Goal: Task Accomplishment & Management: Complete application form

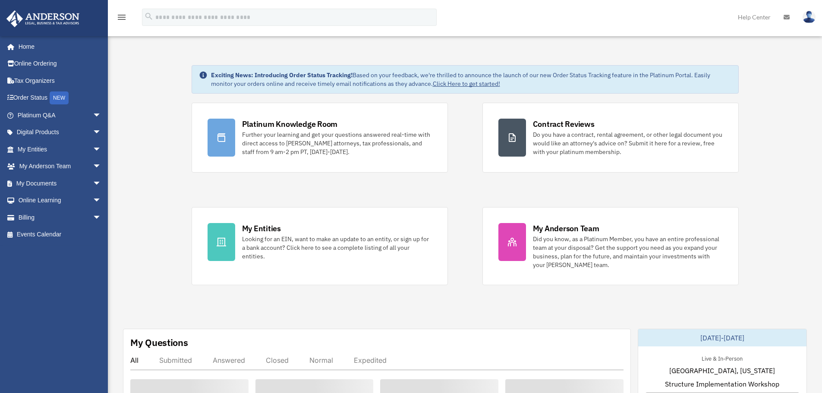
click at [476, 252] on div "Platinum Knowledge Room Further your learning and get your questions answered r…" at bounding box center [465, 194] width 547 height 183
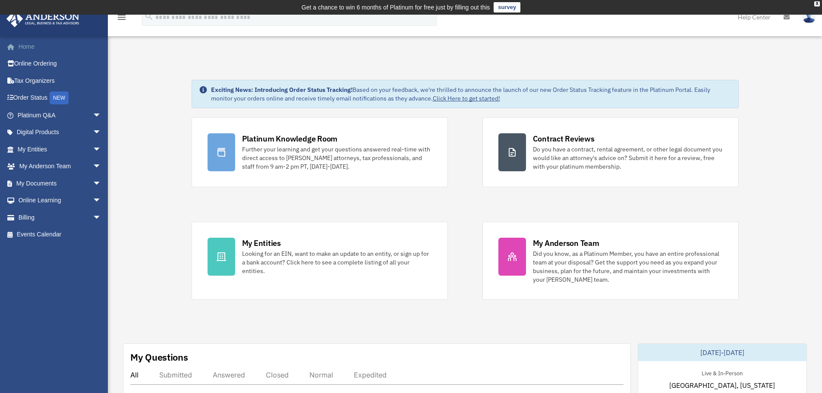
click at [28, 47] on link "Home" at bounding box center [60, 46] width 108 height 17
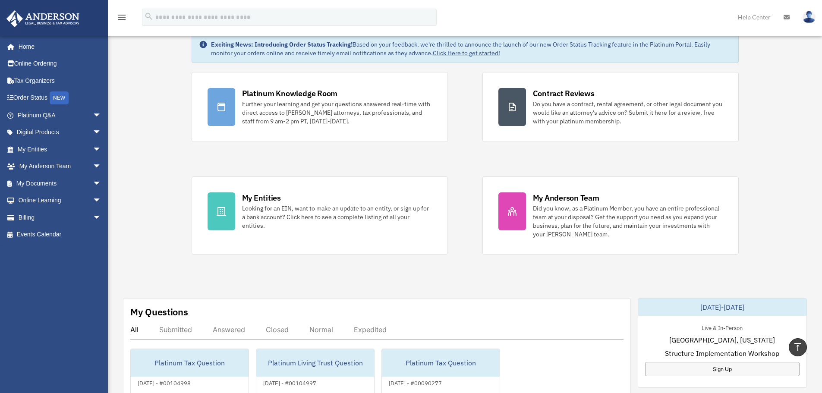
scroll to position [43, 0]
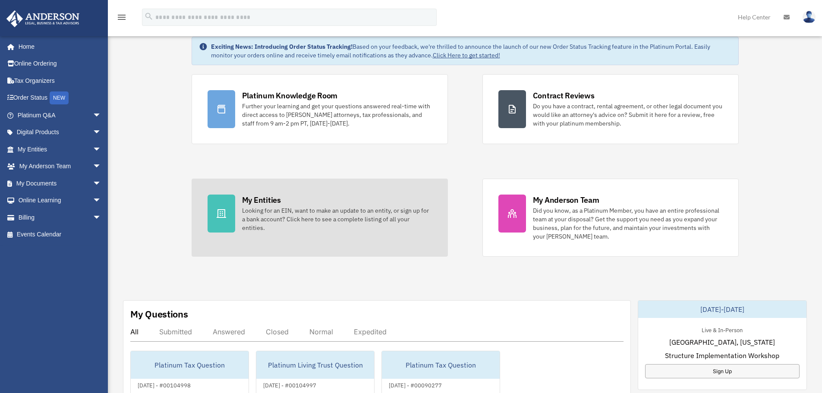
click at [306, 214] on div "Looking for an EIN, want to make an update to an entity, or sign up for a bank …" at bounding box center [337, 219] width 190 height 26
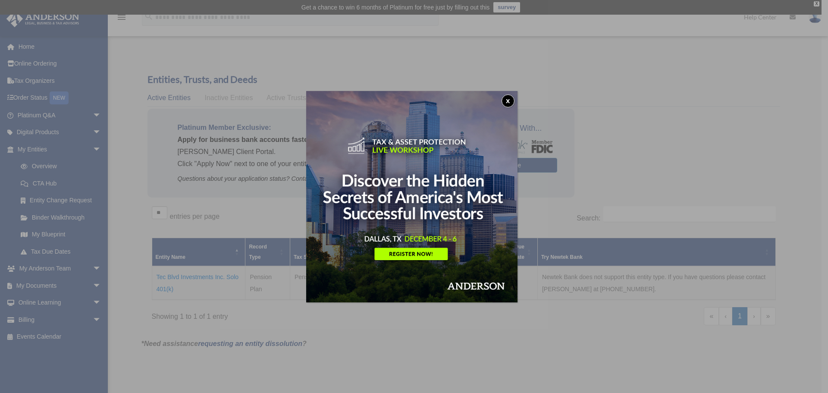
click at [510, 98] on button "x" at bounding box center [508, 100] width 13 height 13
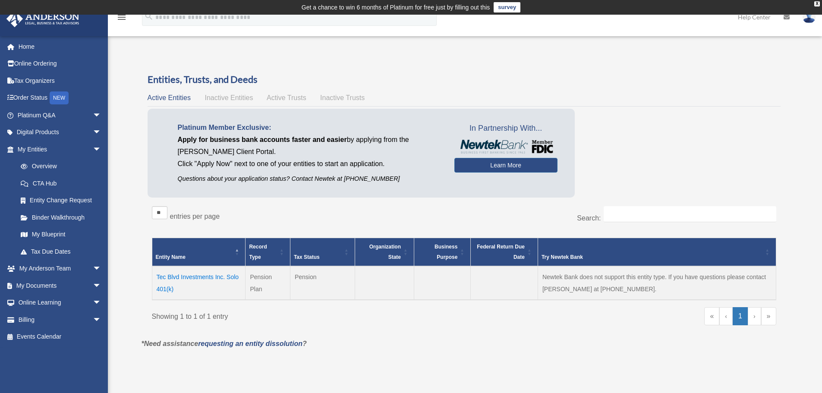
click at [226, 96] on span "Inactive Entities" at bounding box center [229, 97] width 48 height 7
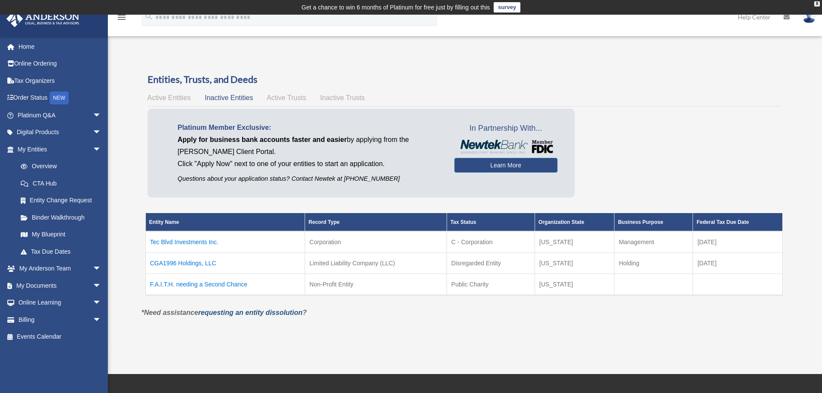
click at [251, 312] on link "requesting an entity dissolution" at bounding box center [250, 312] width 104 height 7
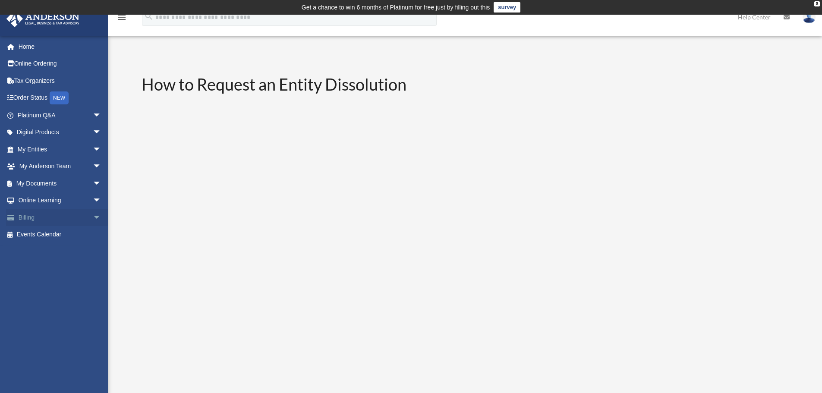
click at [25, 220] on link "Billing arrow_drop_down" at bounding box center [60, 217] width 108 height 17
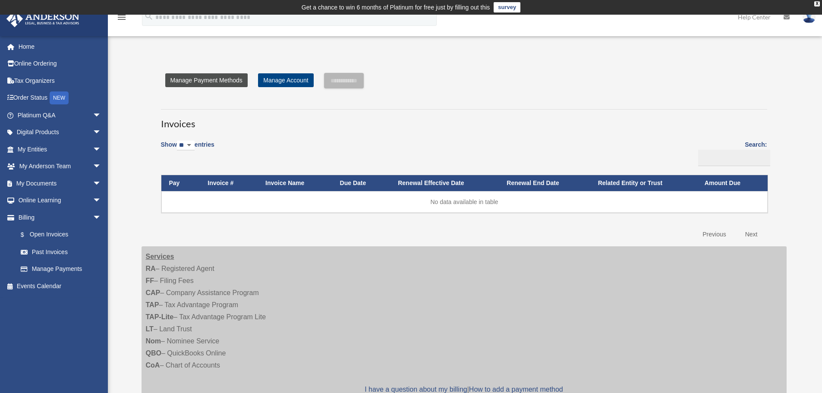
click at [206, 79] on link "Manage Payment Methods" at bounding box center [206, 80] width 82 height 14
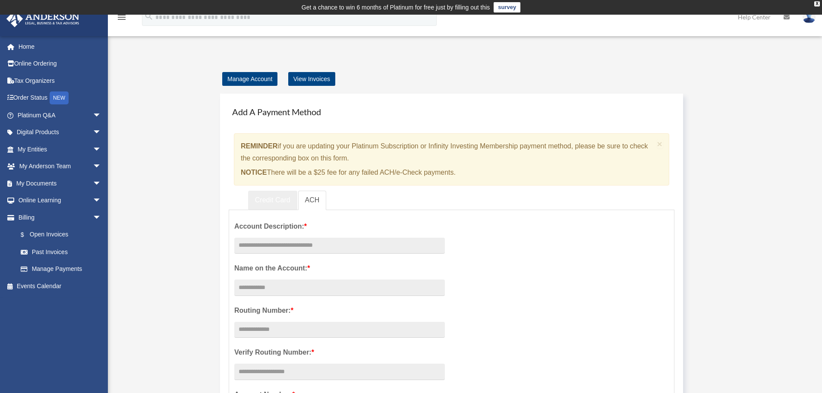
click at [276, 199] on link "Credit Card" at bounding box center [272, 200] width 49 height 19
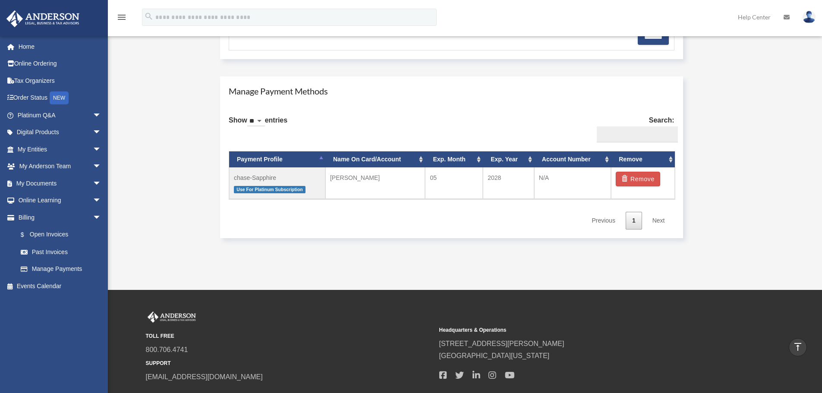
scroll to position [475, 0]
click at [31, 133] on link "Digital Products arrow_drop_down" at bounding box center [60, 132] width 108 height 17
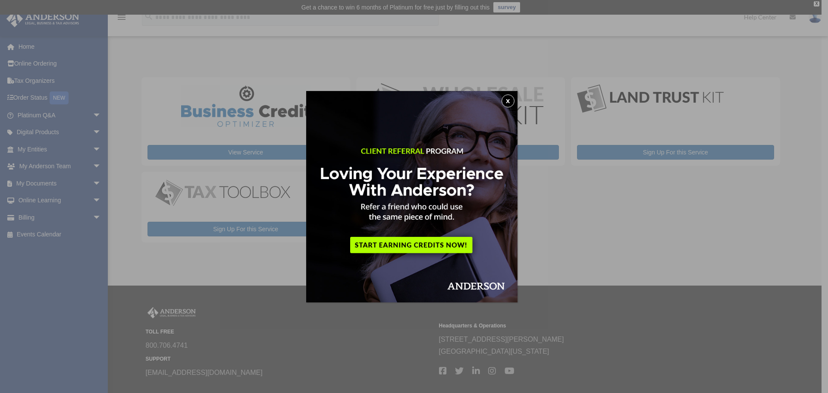
click at [510, 101] on button "x" at bounding box center [508, 100] width 13 height 13
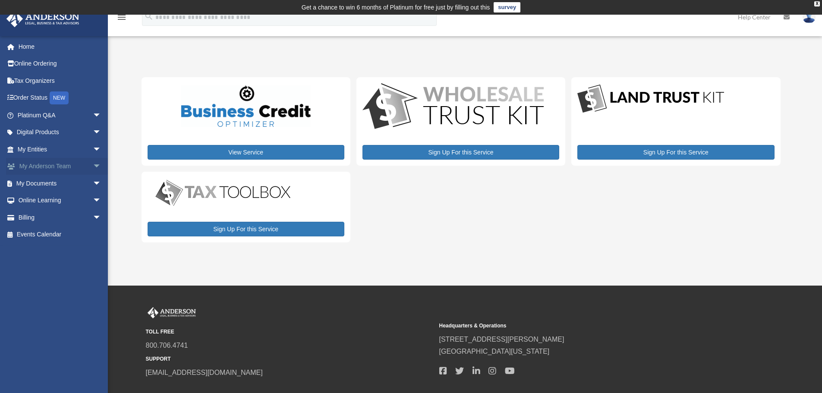
click at [37, 165] on link "My Anderson Team arrow_drop_down" at bounding box center [60, 166] width 108 height 17
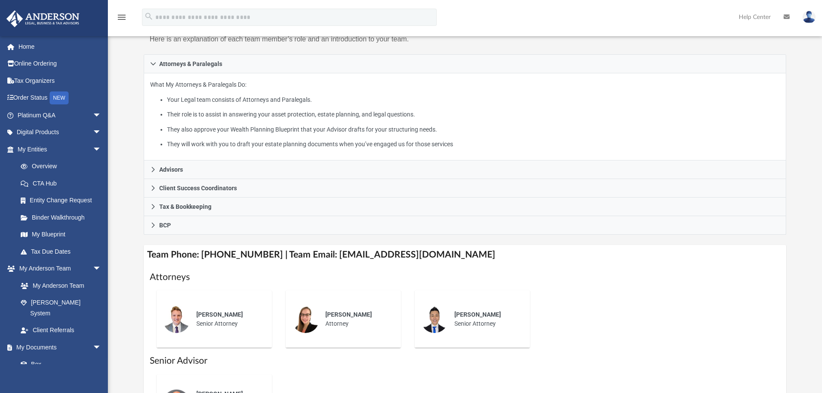
scroll to position [129, 0]
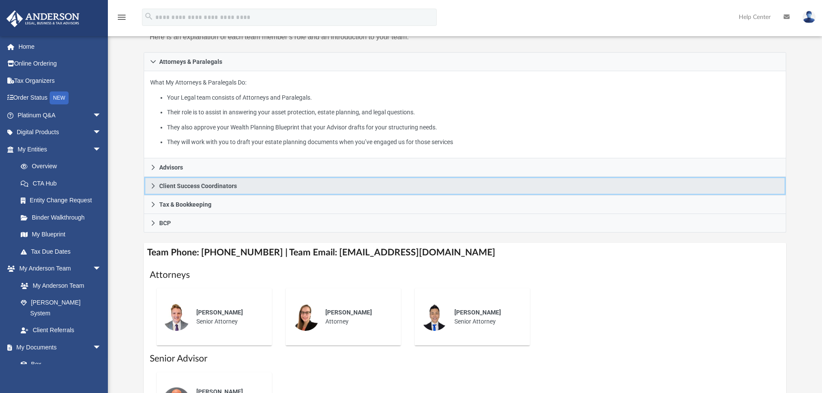
click at [154, 186] on icon at bounding box center [153, 186] width 6 height 6
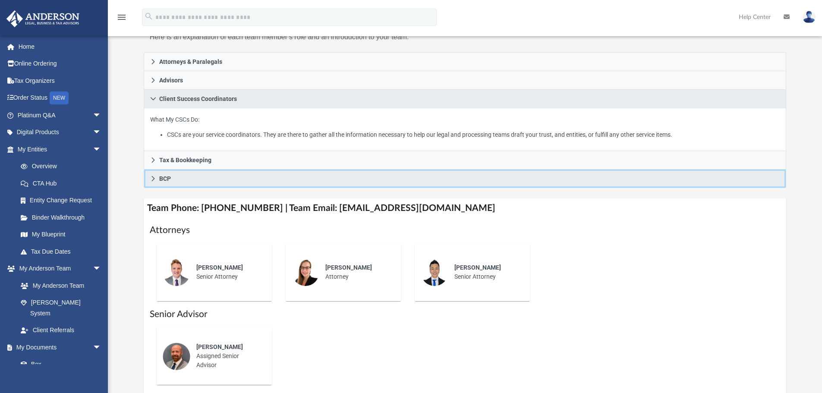
click at [151, 179] on icon at bounding box center [153, 179] width 6 height 6
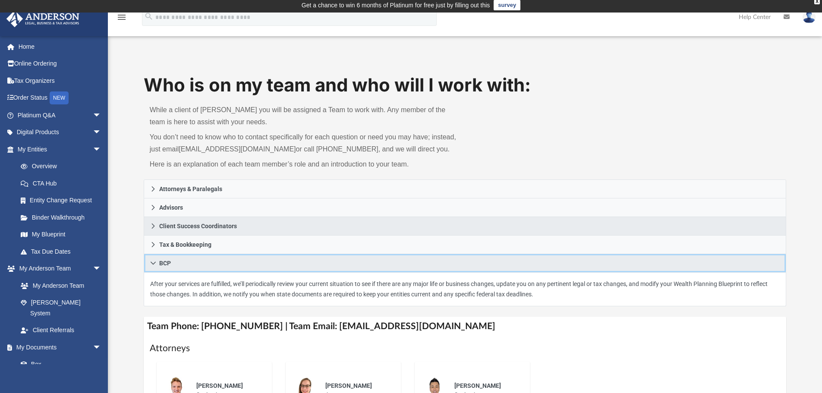
scroll to position [0, 0]
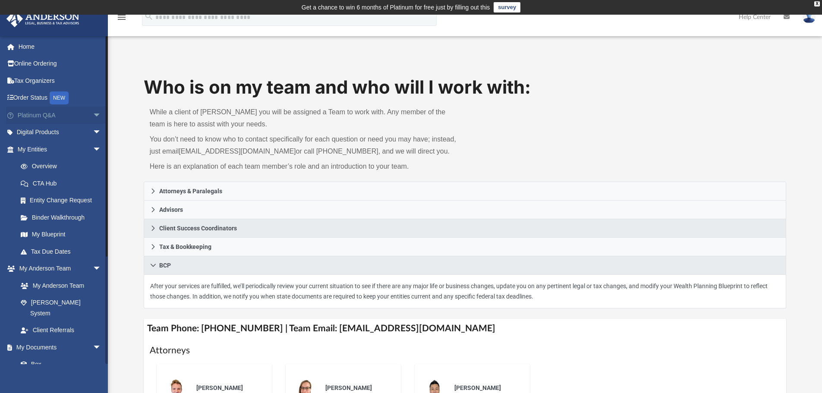
click at [37, 113] on link "Platinum Q&A arrow_drop_down" at bounding box center [60, 115] width 108 height 17
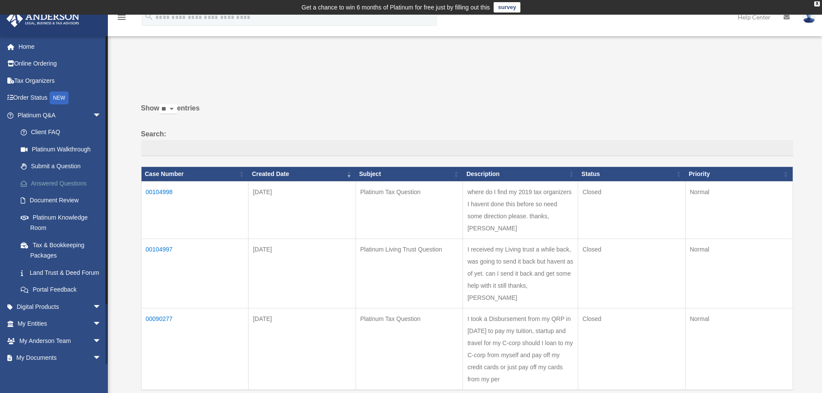
click at [47, 183] on link "Answered Questions" at bounding box center [63, 183] width 102 height 17
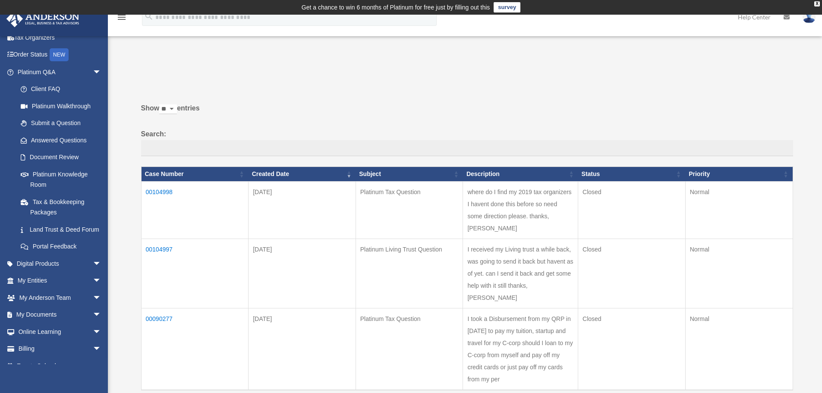
scroll to position [66, 0]
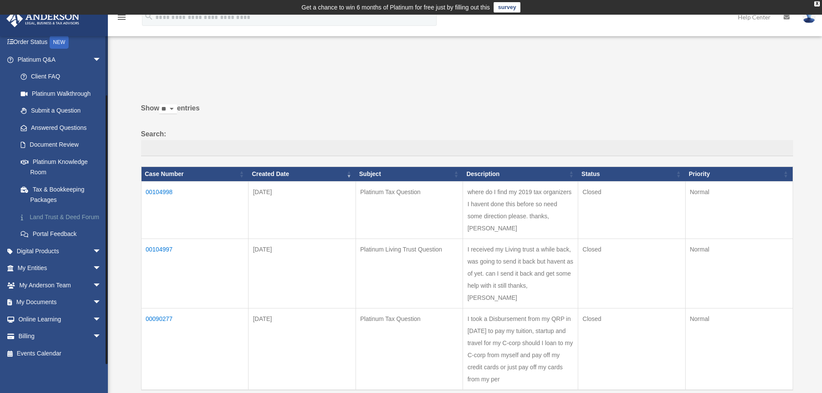
click at [51, 208] on link "Land Trust & Deed Forum" at bounding box center [63, 216] width 102 height 17
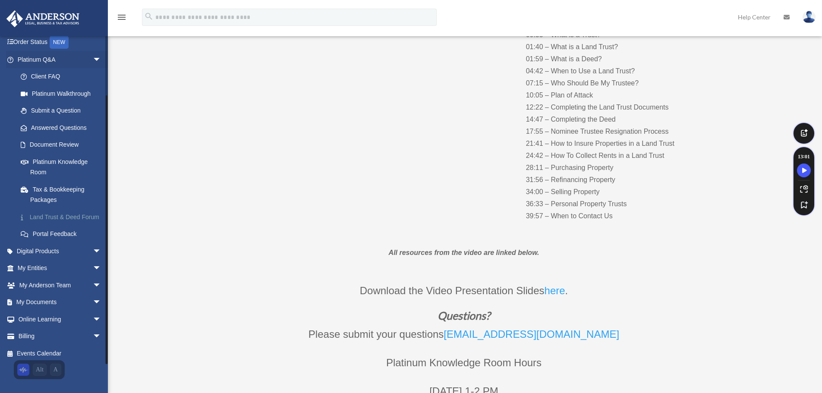
scroll to position [173, 0]
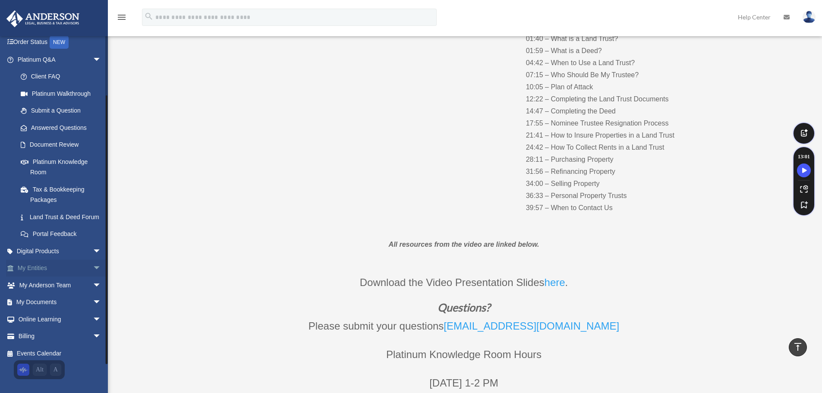
click at [45, 268] on link "My Entities arrow_drop_down" at bounding box center [60, 268] width 108 height 17
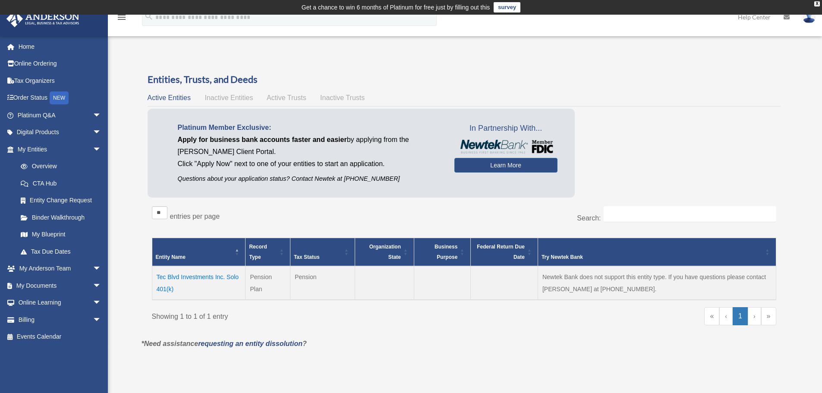
click at [190, 277] on td "Tec Blvd Investments Inc. Solo 401(k)" at bounding box center [199, 283] width 94 height 34
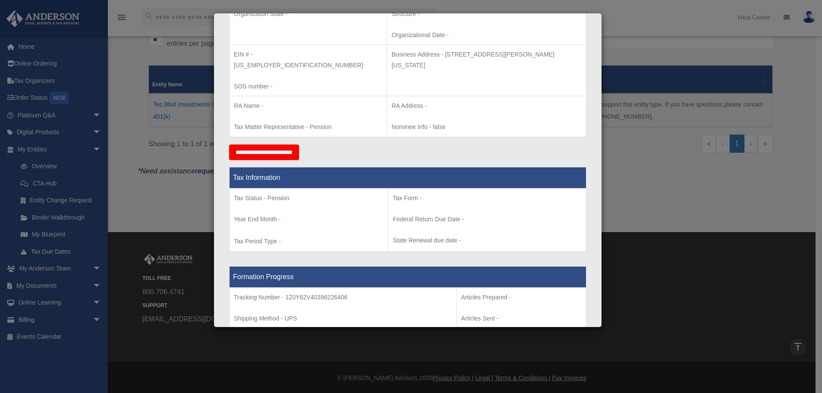
scroll to position [202, 0]
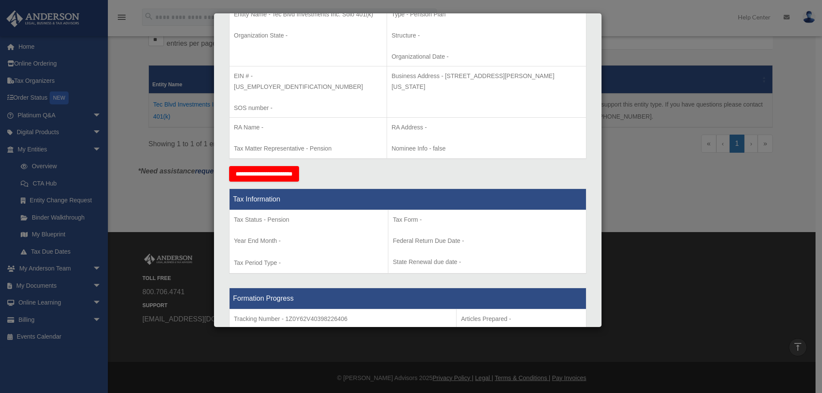
click at [272, 166] on input "**********" at bounding box center [264, 174] width 70 height 16
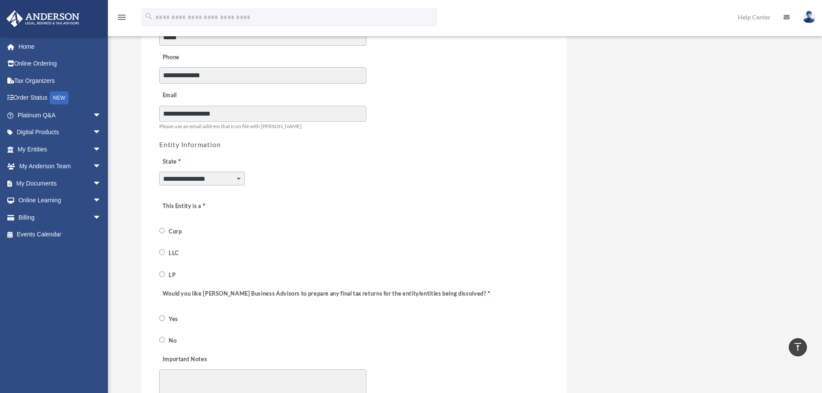
scroll to position [216, 0]
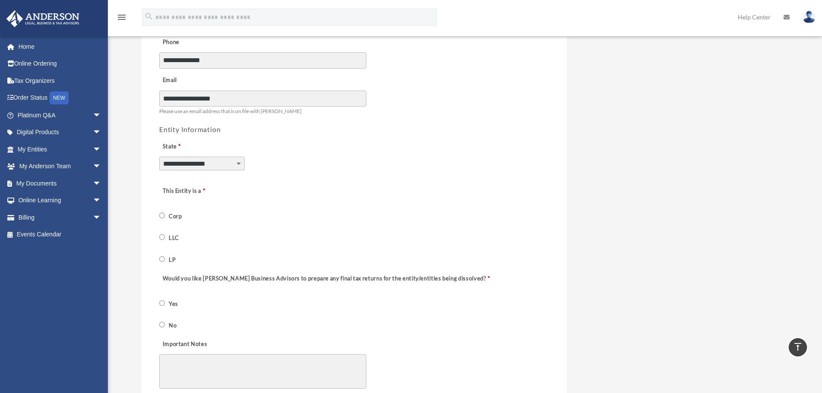
click at [238, 164] on select "**********" at bounding box center [201, 164] width 85 height 14
select select "********"
click at [159, 157] on select "**********" at bounding box center [201, 164] width 85 height 14
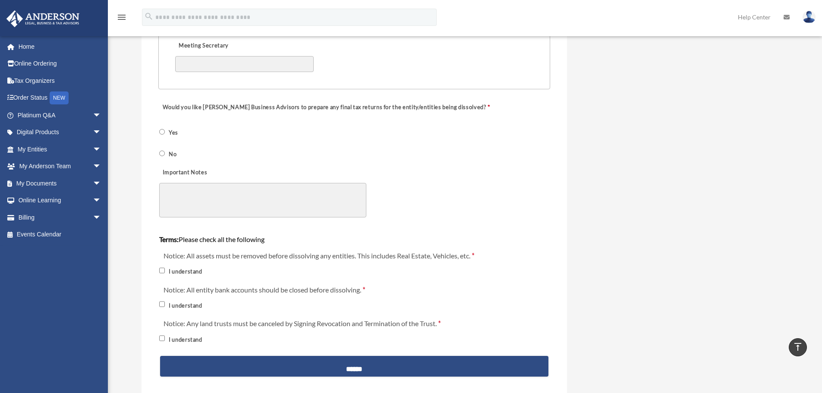
scroll to position [949, 0]
